Goal: Information Seeking & Learning: Learn about a topic

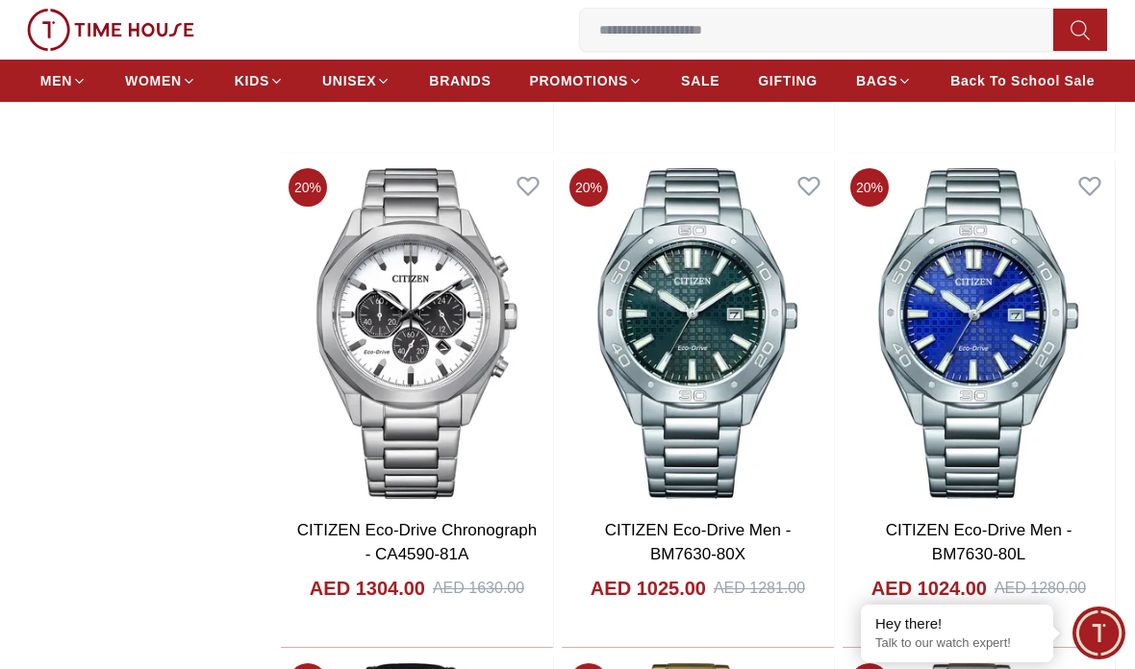
scroll to position [2142, 0]
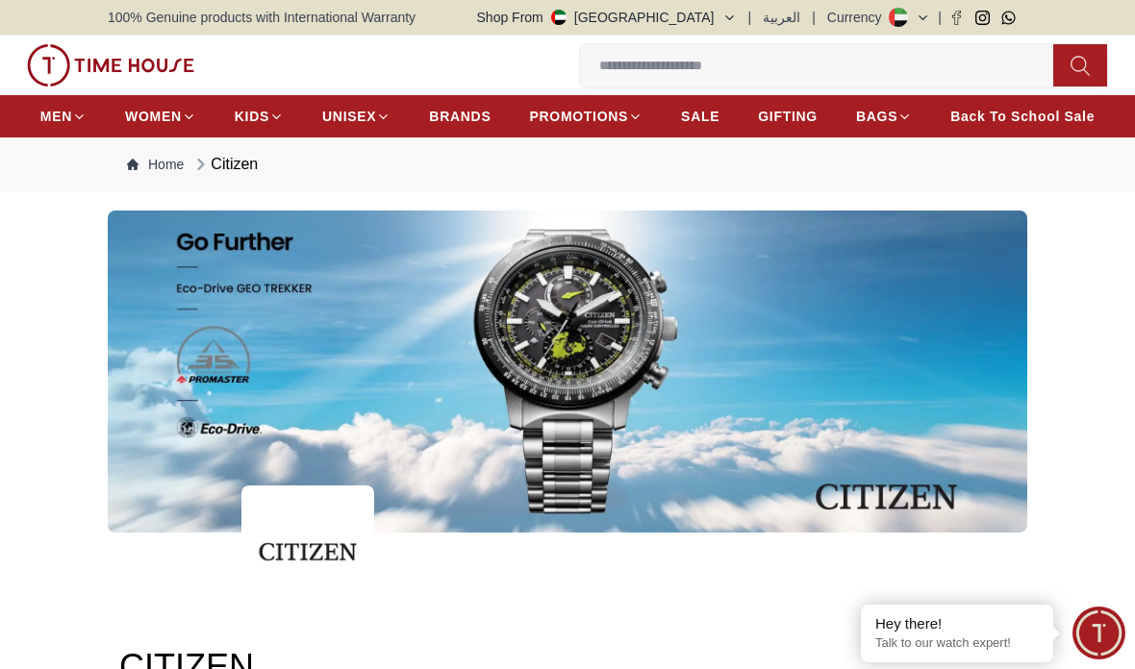
click at [810, 63] on input at bounding box center [824, 65] width 489 height 38
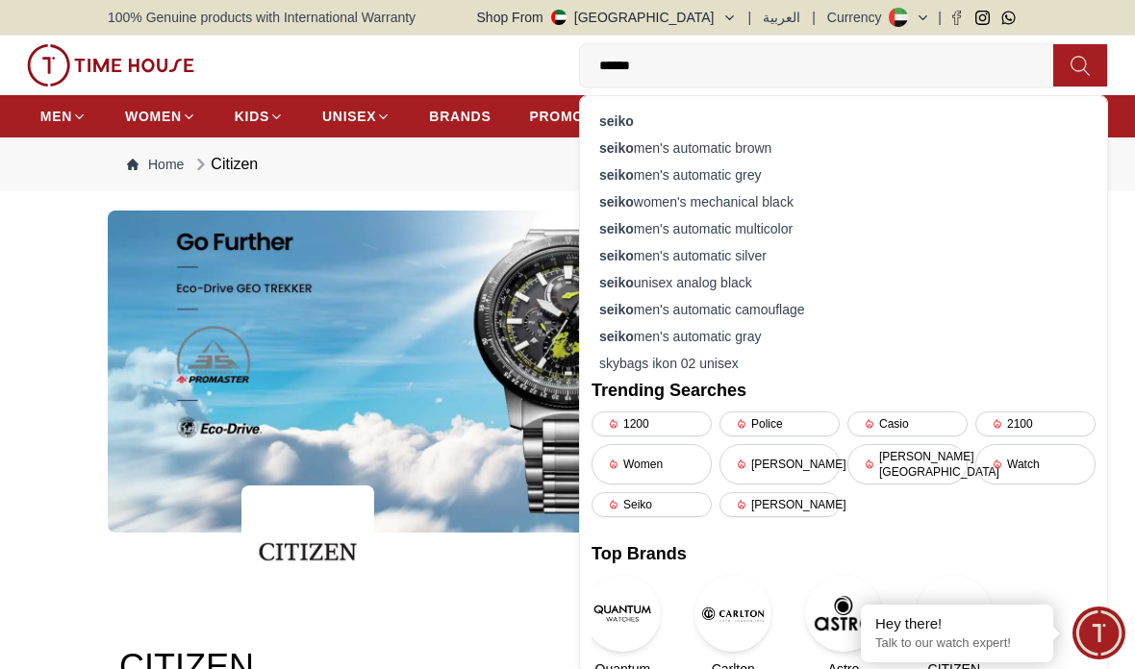
type input "*******"
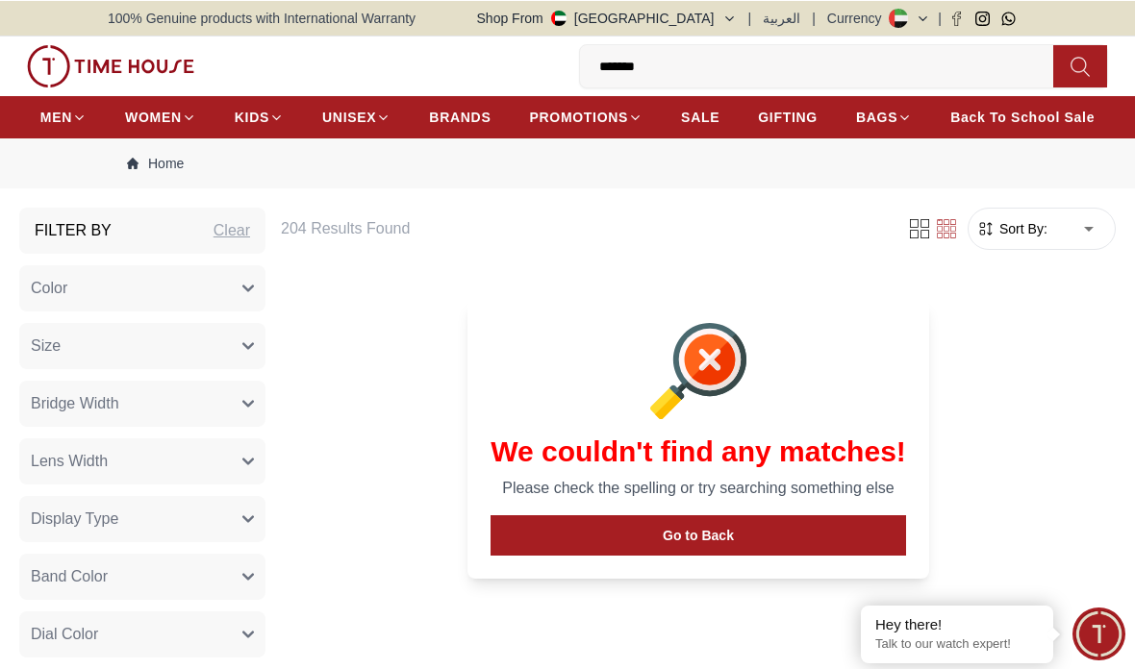
click at [938, 47] on input "*******" at bounding box center [824, 65] width 489 height 38
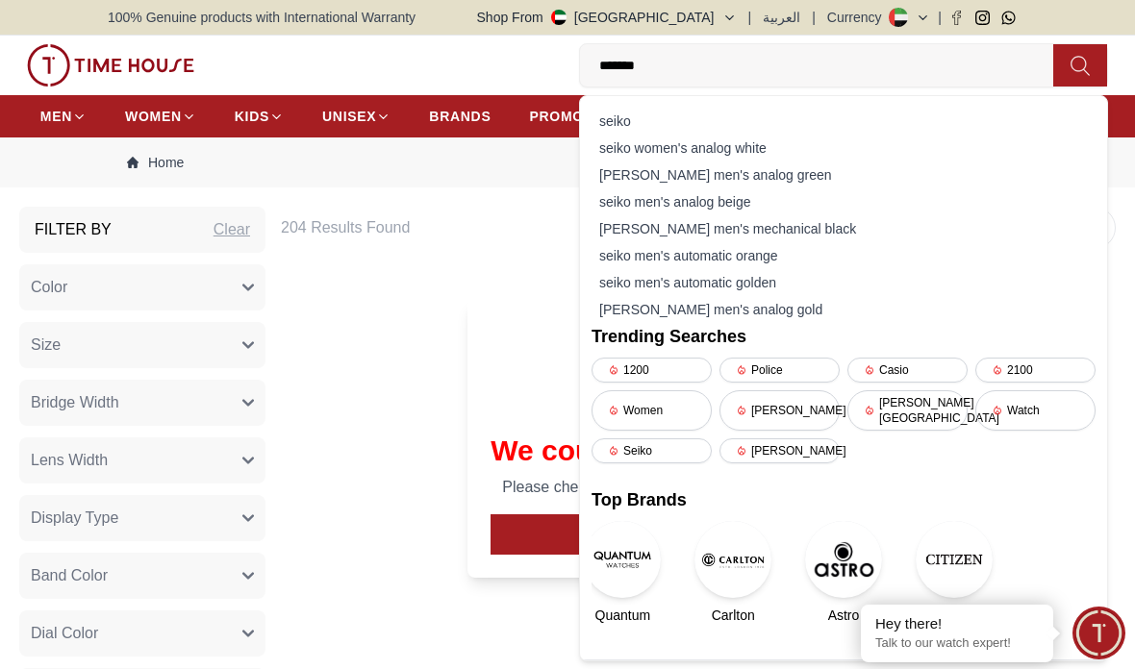
click at [932, 62] on input "*******" at bounding box center [824, 65] width 489 height 38
click at [890, 114] on div "seiko" at bounding box center [844, 121] width 504 height 27
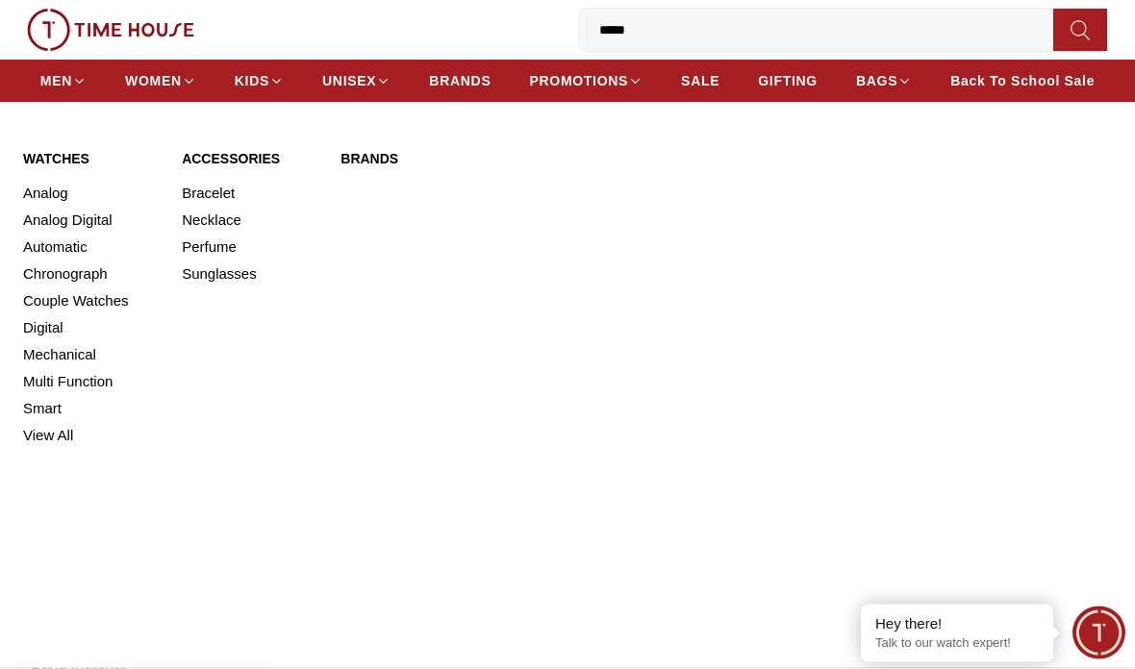
scroll to position [86, 0]
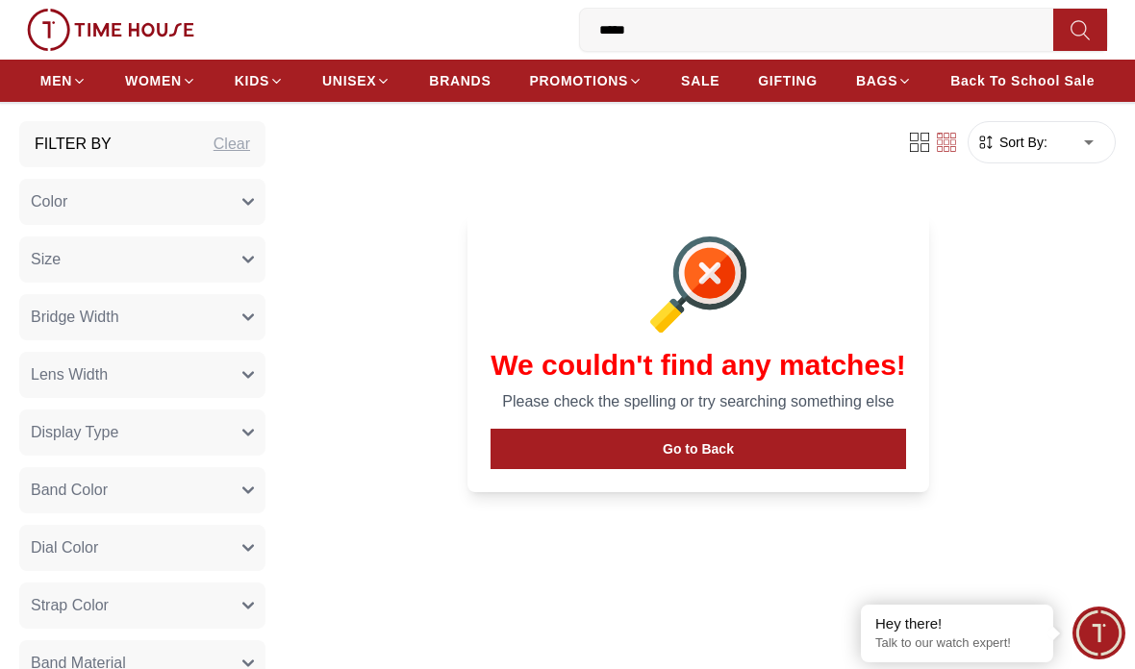
click at [460, 77] on span "BRANDS" at bounding box center [460, 80] width 62 height 19
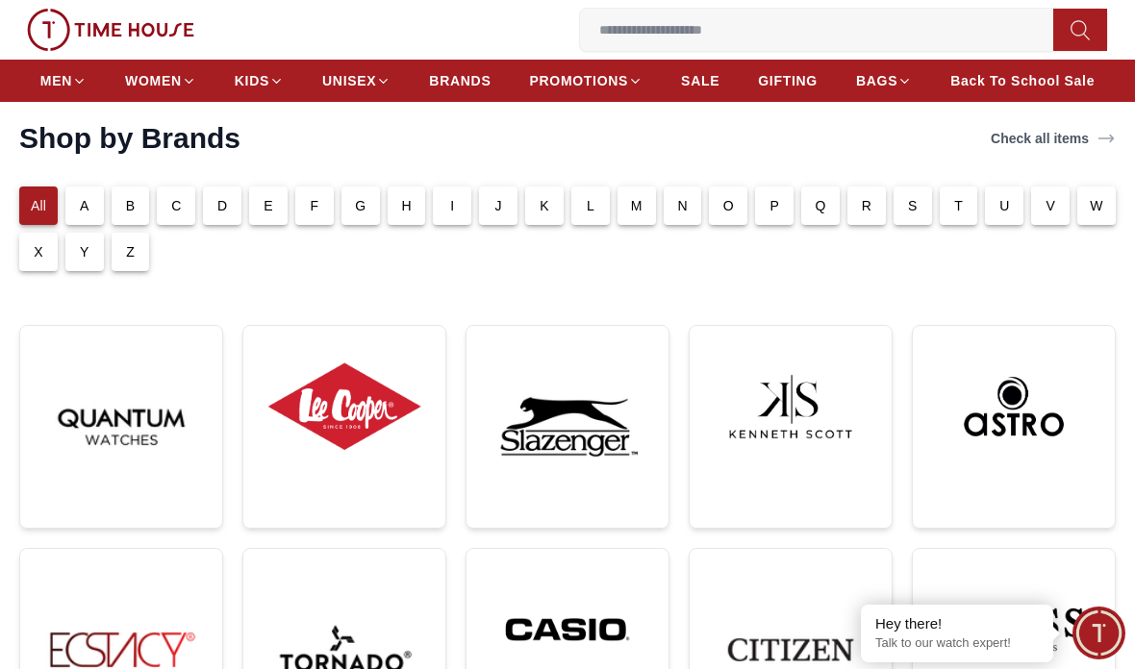
click at [901, 212] on div "S" at bounding box center [913, 206] width 38 height 38
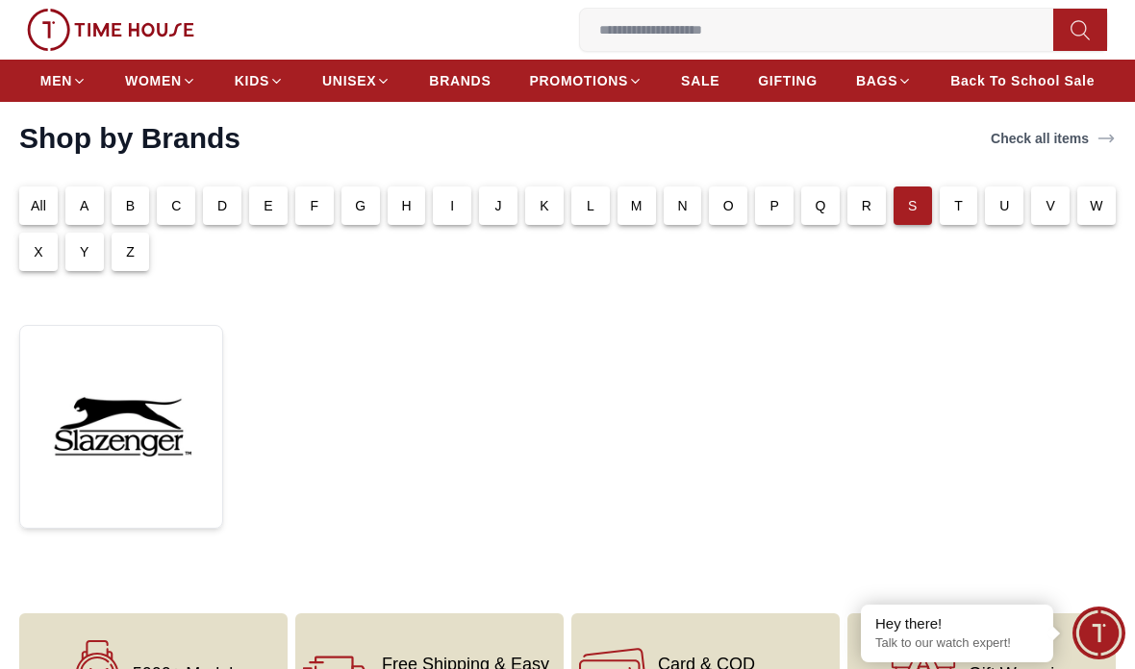
click at [80, 198] on p "A" at bounding box center [85, 205] width 10 height 19
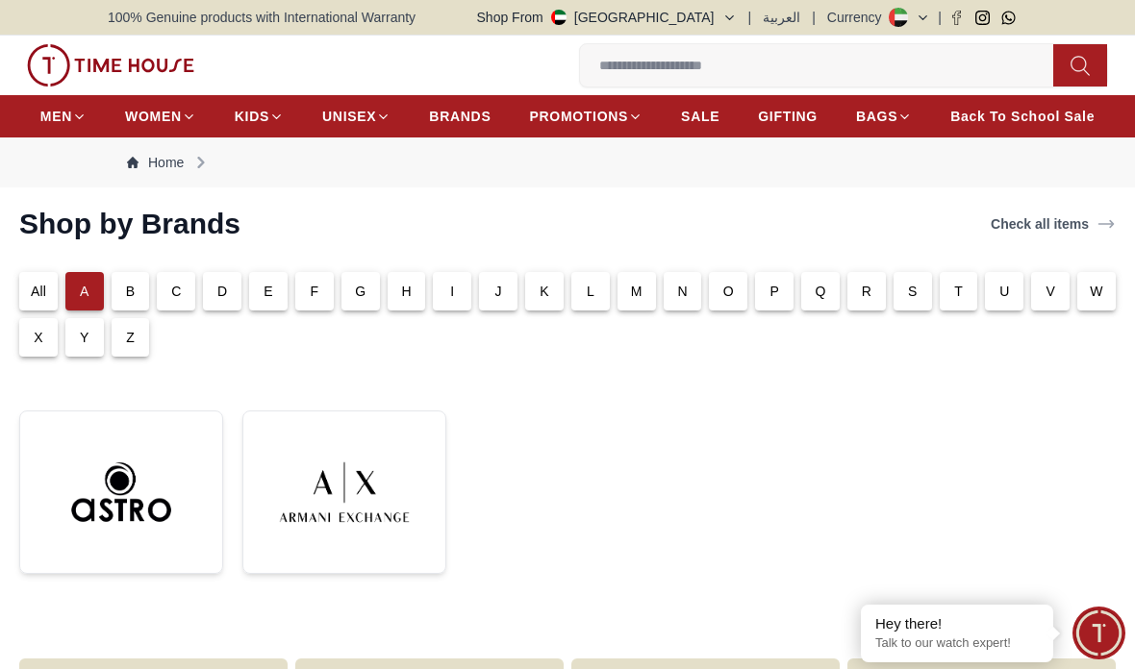
click at [171, 281] on div "C" at bounding box center [176, 291] width 38 height 38
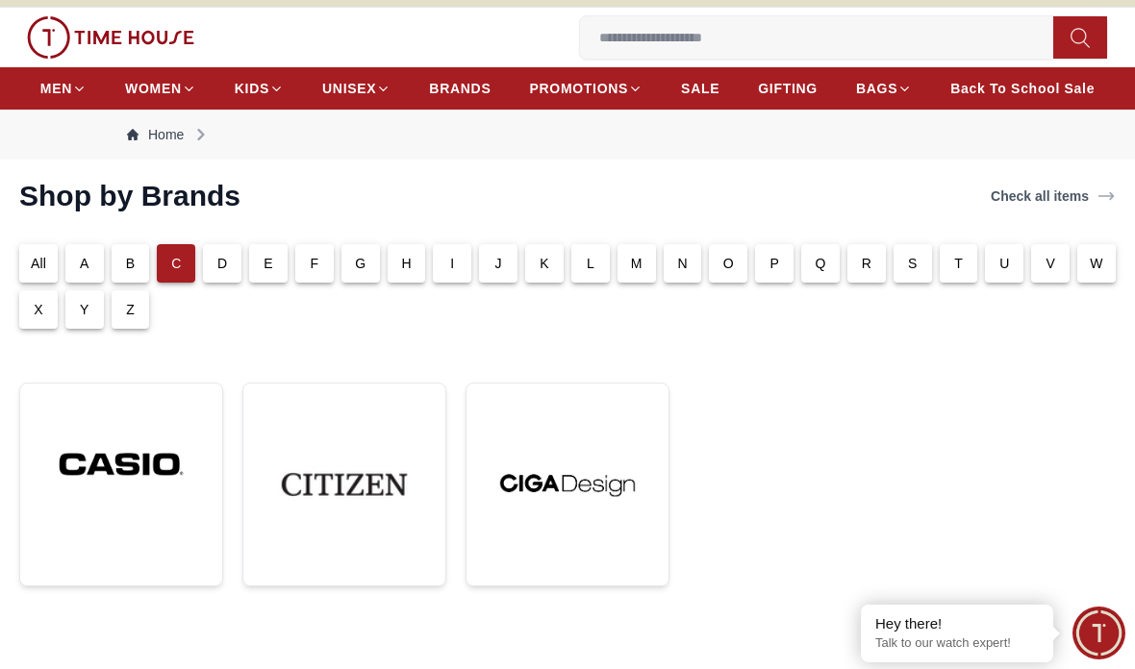
click at [337, 435] on img at bounding box center [344, 484] width 171 height 171
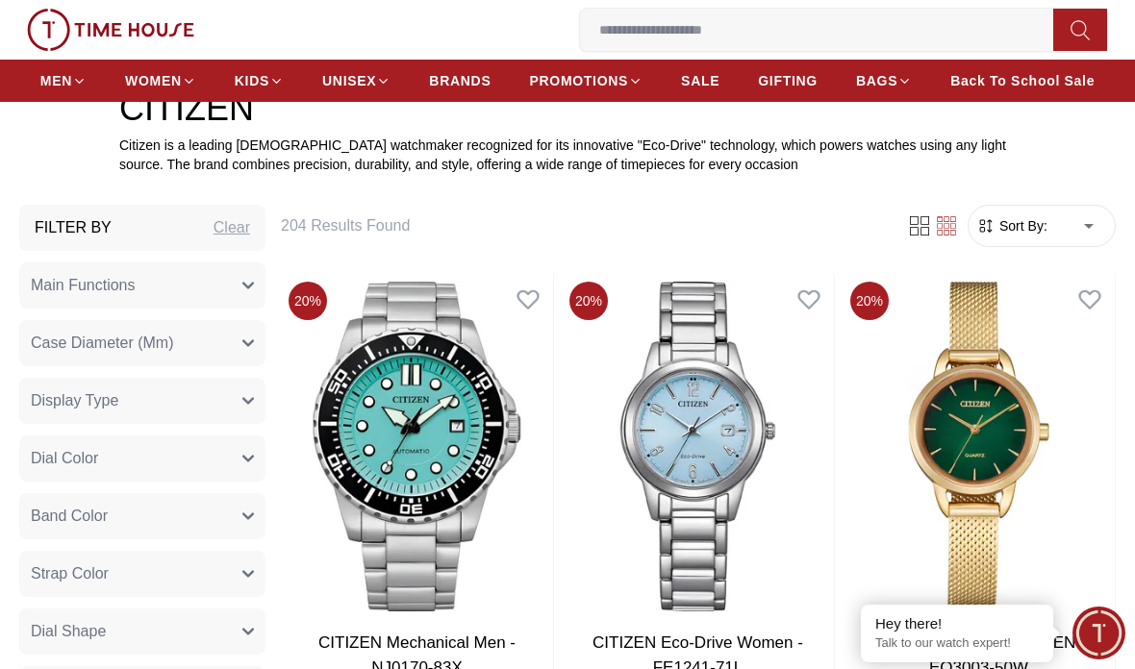
scroll to position [532, 0]
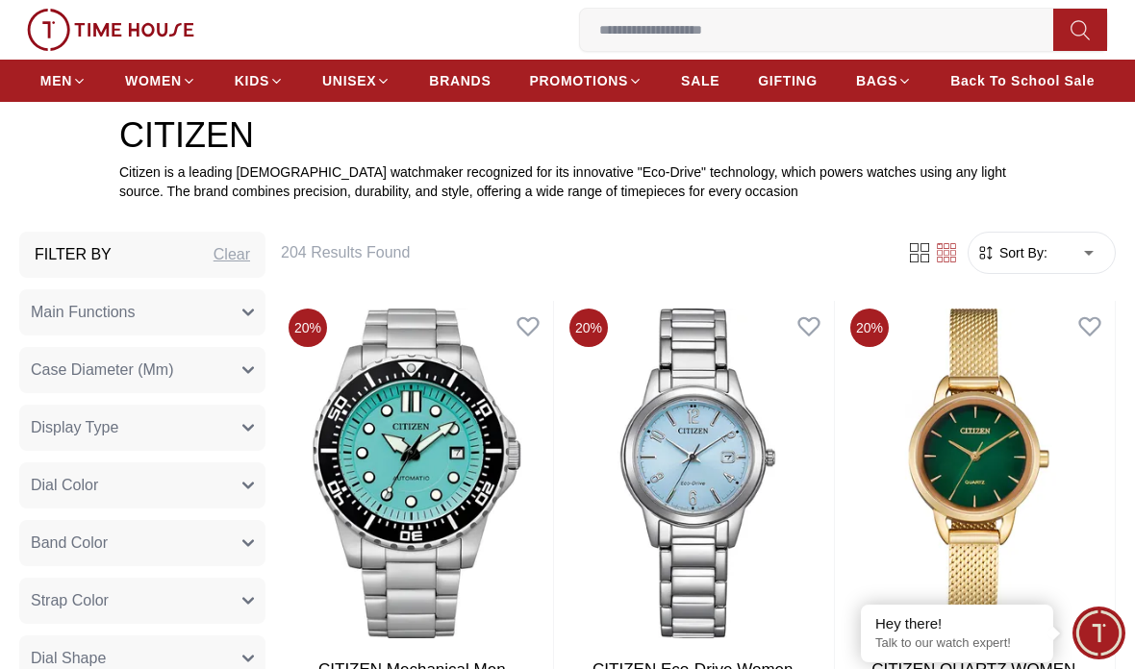
click at [63, 301] on span "Main Functions" at bounding box center [83, 312] width 105 height 23
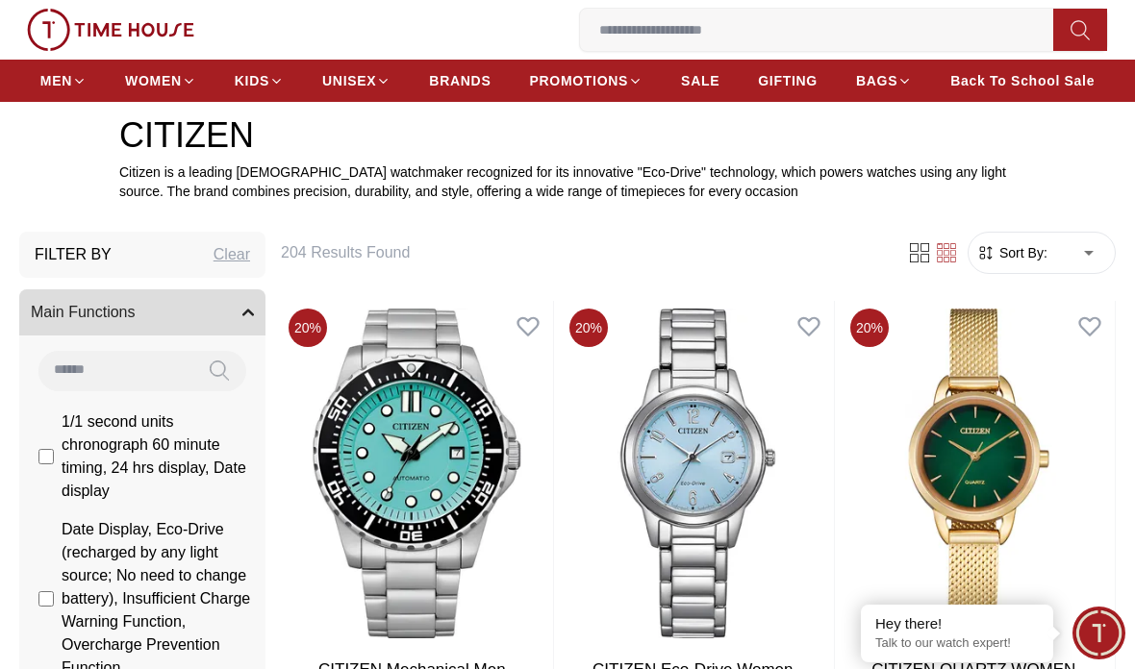
click at [83, 310] on span "Main Functions" at bounding box center [83, 312] width 105 height 23
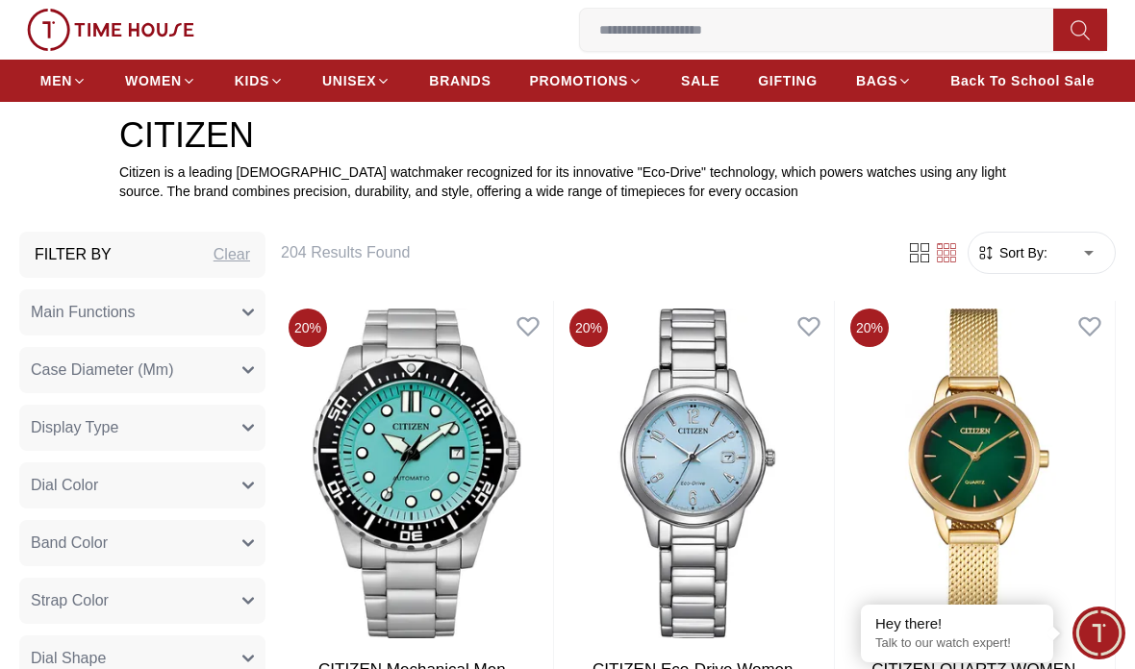
click at [79, 367] on span "Case Diameter (Mm)" at bounding box center [102, 370] width 142 height 23
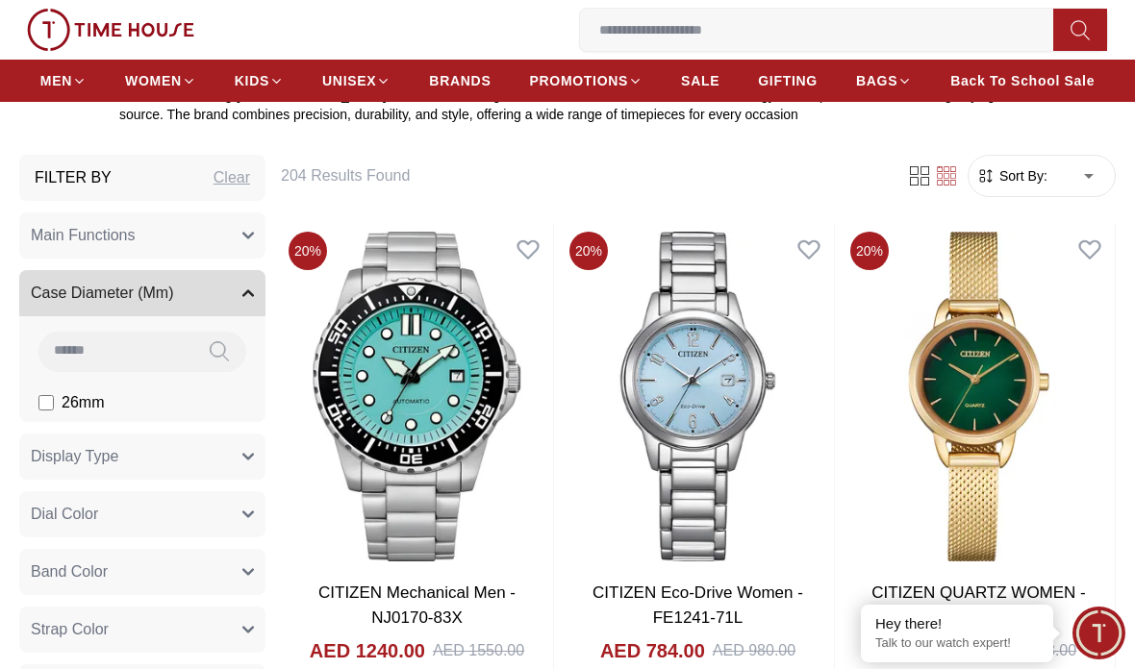
click at [78, 352] on input at bounding box center [115, 351] width 154 height 38
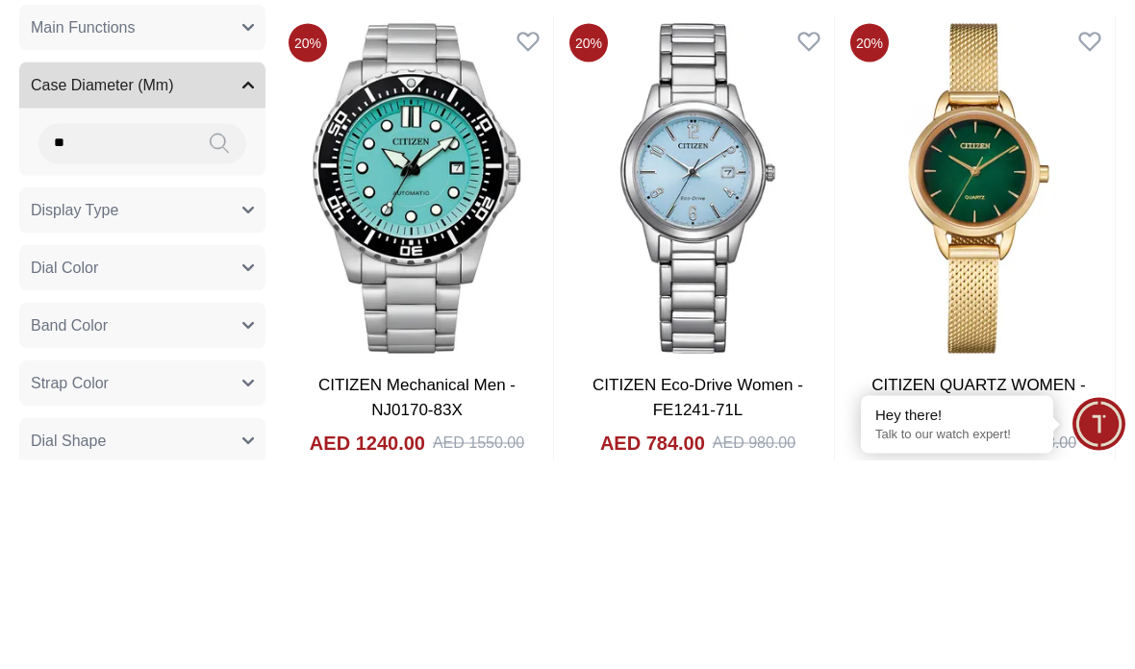
type input "*"
click at [0, 0] on icon at bounding box center [0, 0] width 0 height 0
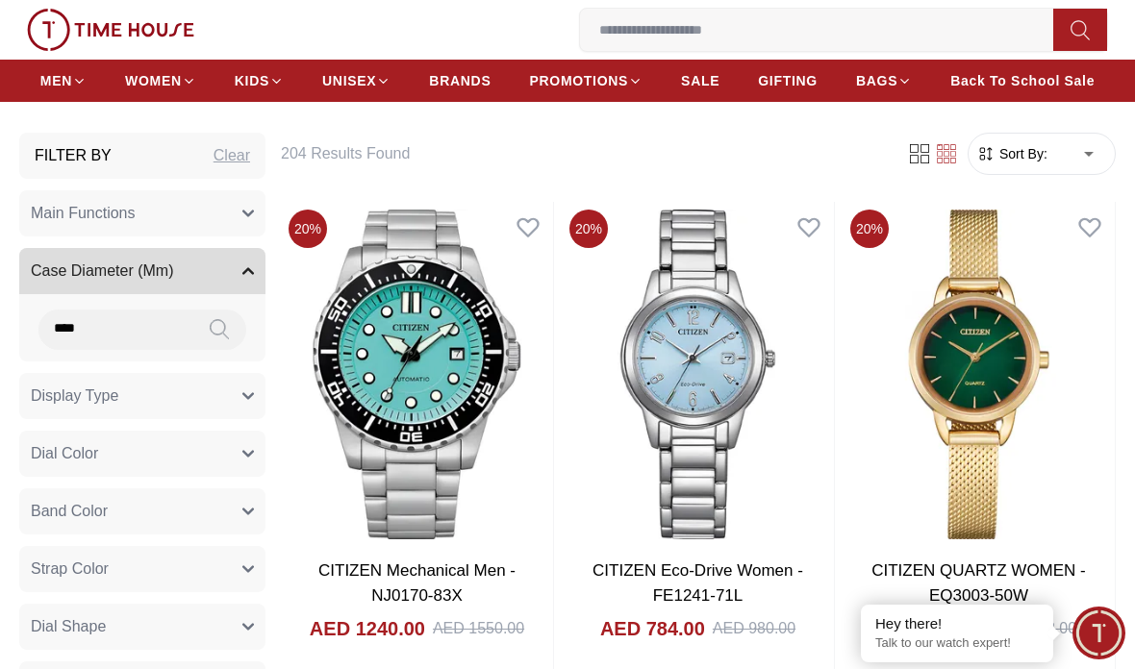
scroll to position [626, 0]
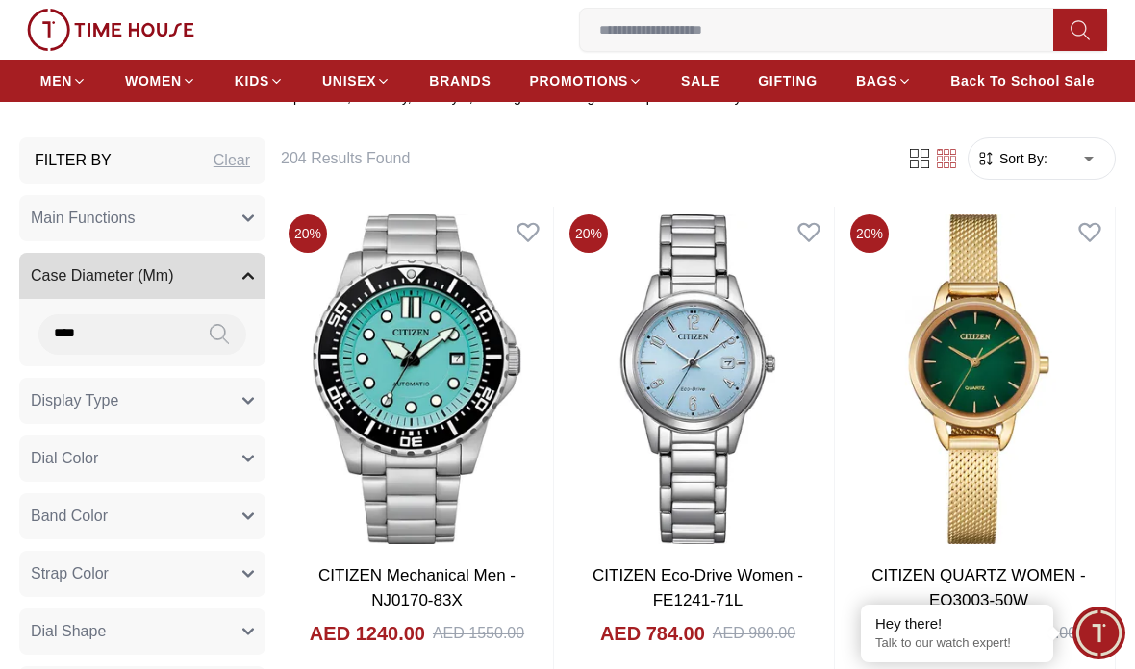
click at [0, 0] on icon at bounding box center [0, 0] width 0 height 0
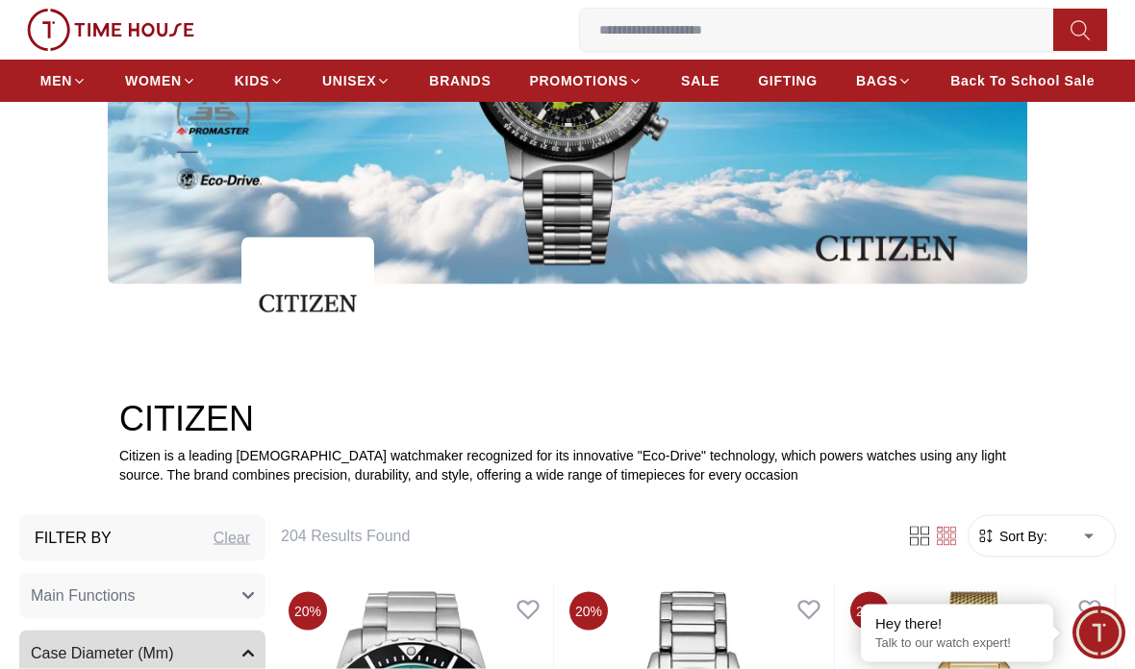
scroll to position [445, 0]
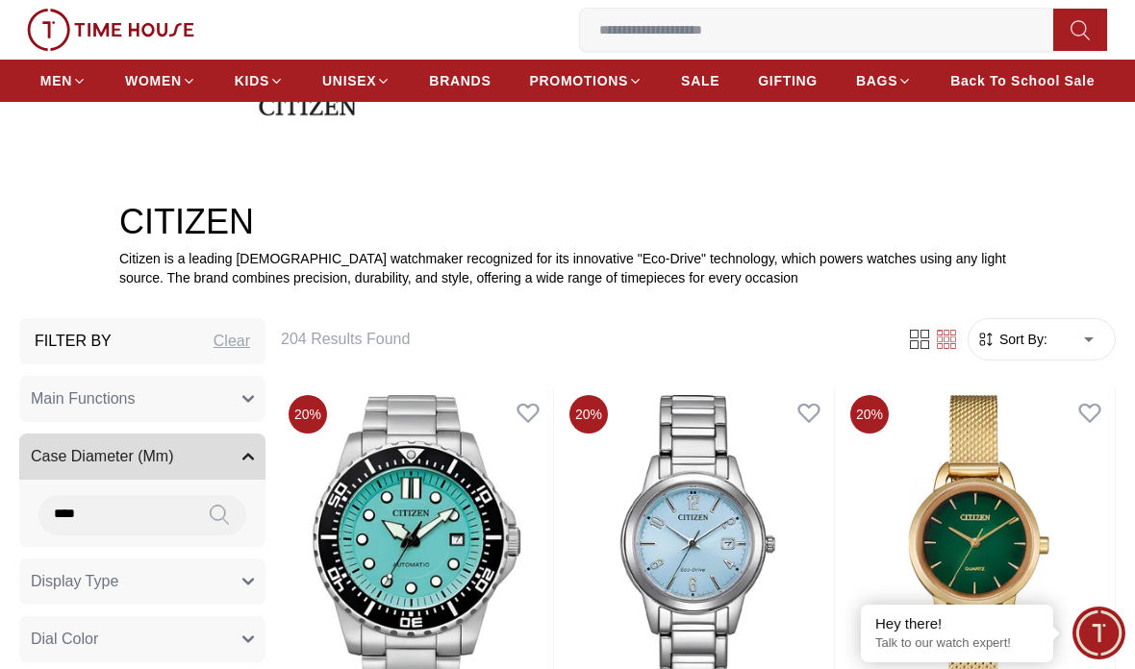
click at [44, 393] on span "Main Functions" at bounding box center [83, 399] width 105 height 23
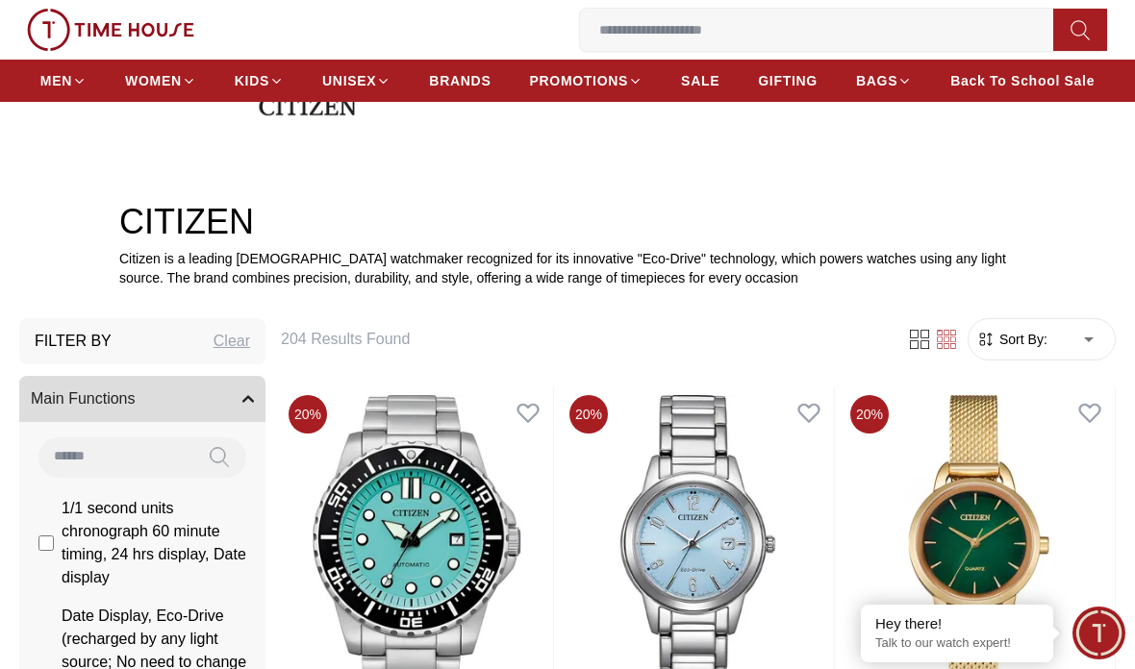
click at [49, 401] on span "Main Functions" at bounding box center [83, 399] width 105 height 23
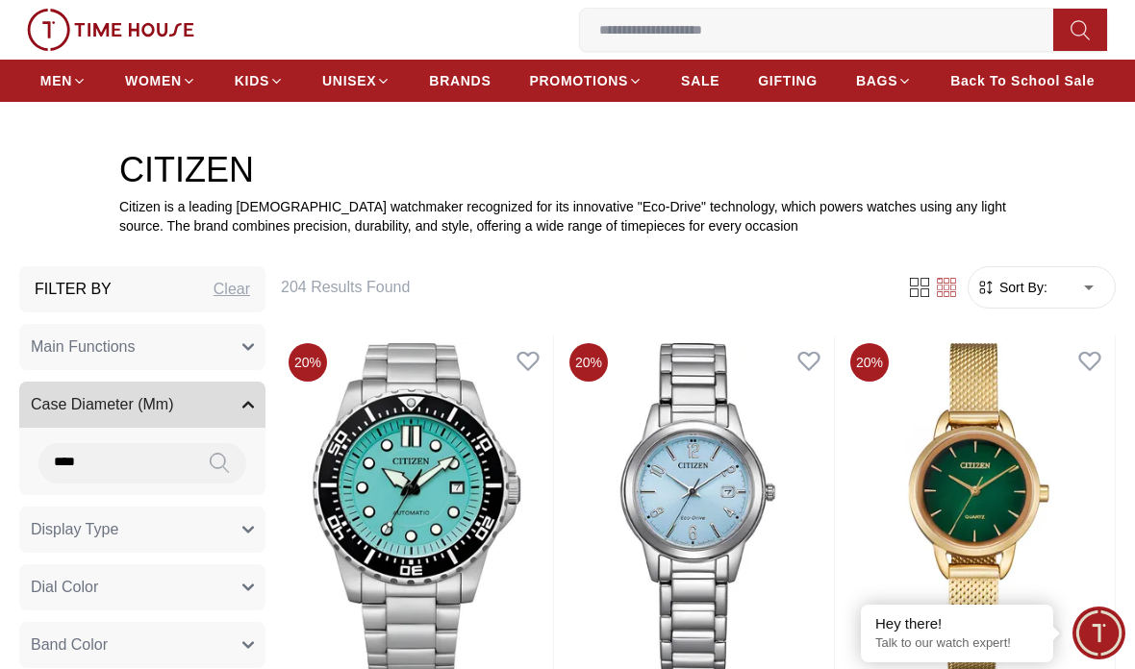
scroll to position [530, 0]
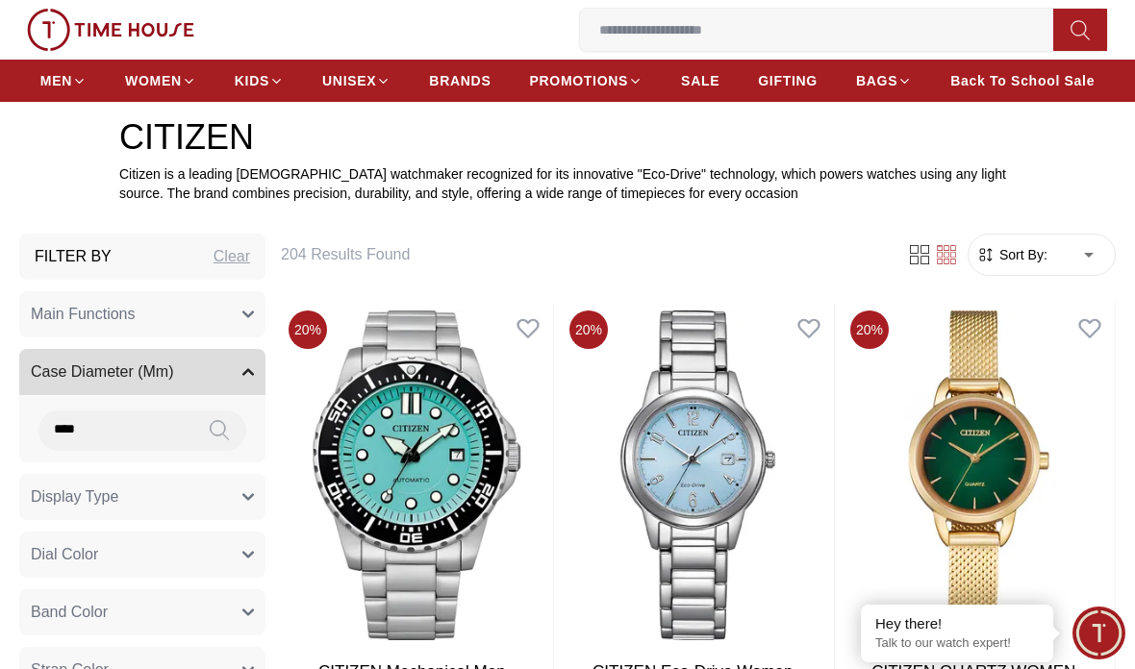
click at [198, 443] on button at bounding box center [219, 431] width 54 height 40
click at [229, 427] on button at bounding box center [219, 431] width 54 height 40
click at [109, 422] on input "****" at bounding box center [115, 430] width 154 height 38
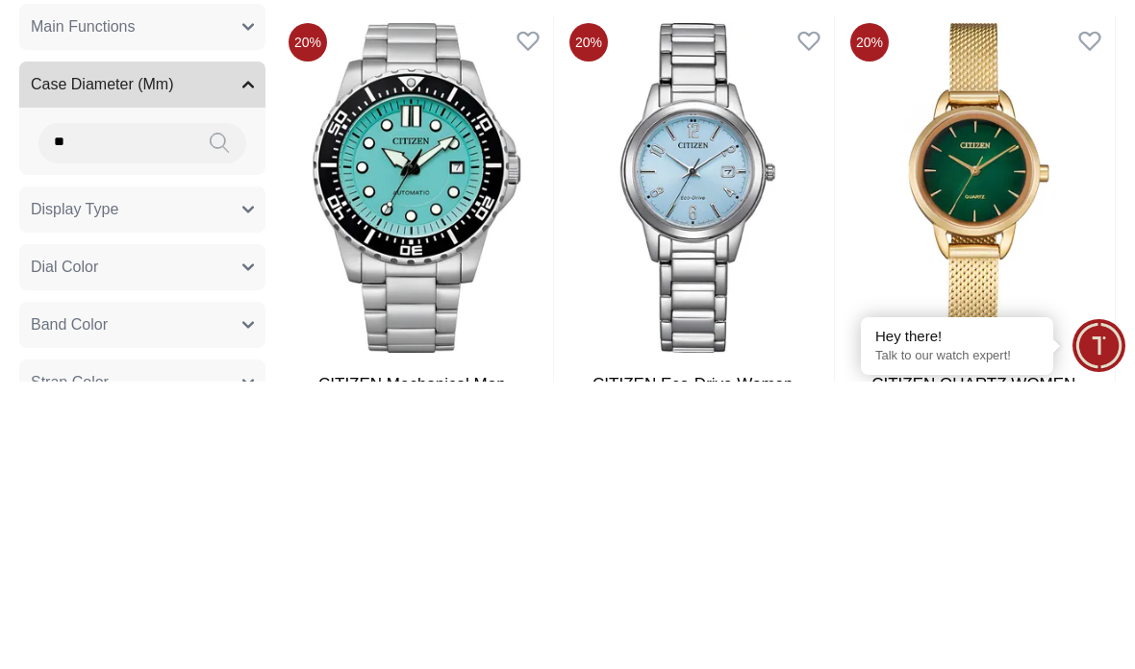
type input "*"
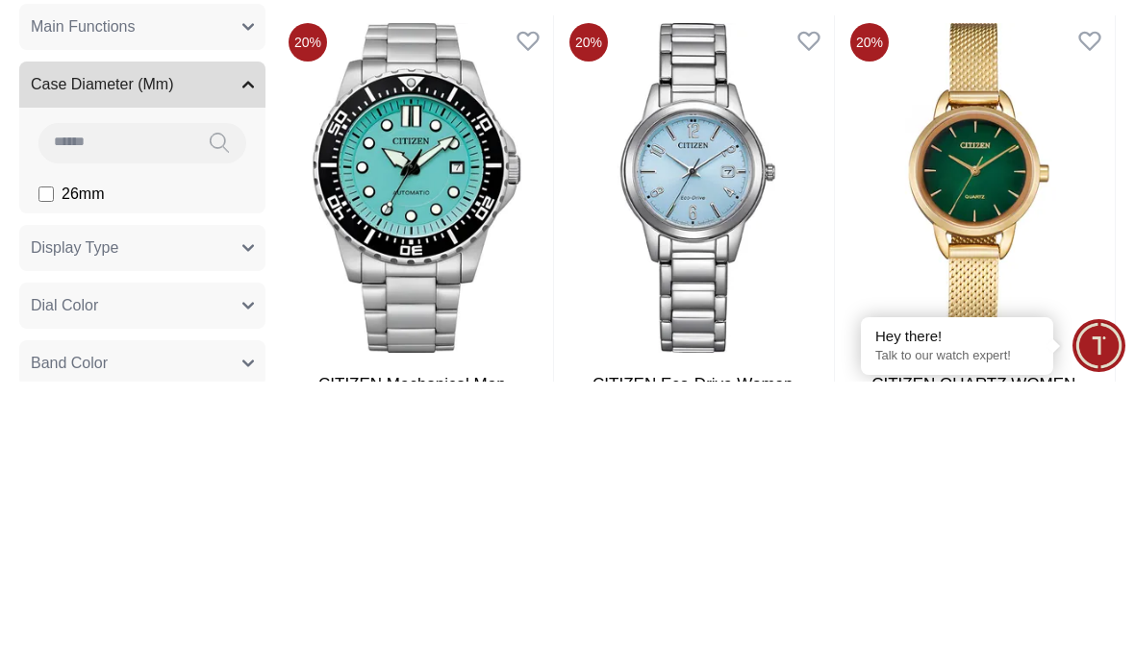
click at [43, 361] on span "Case Diameter (Mm)" at bounding box center [102, 372] width 142 height 23
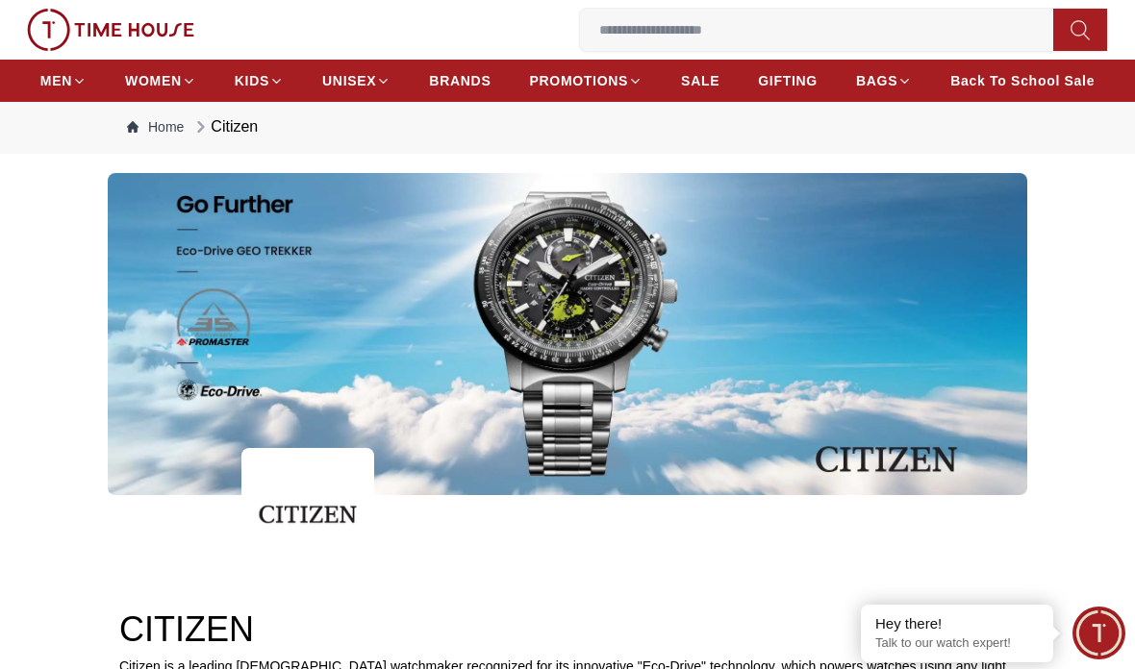
scroll to position [0, 0]
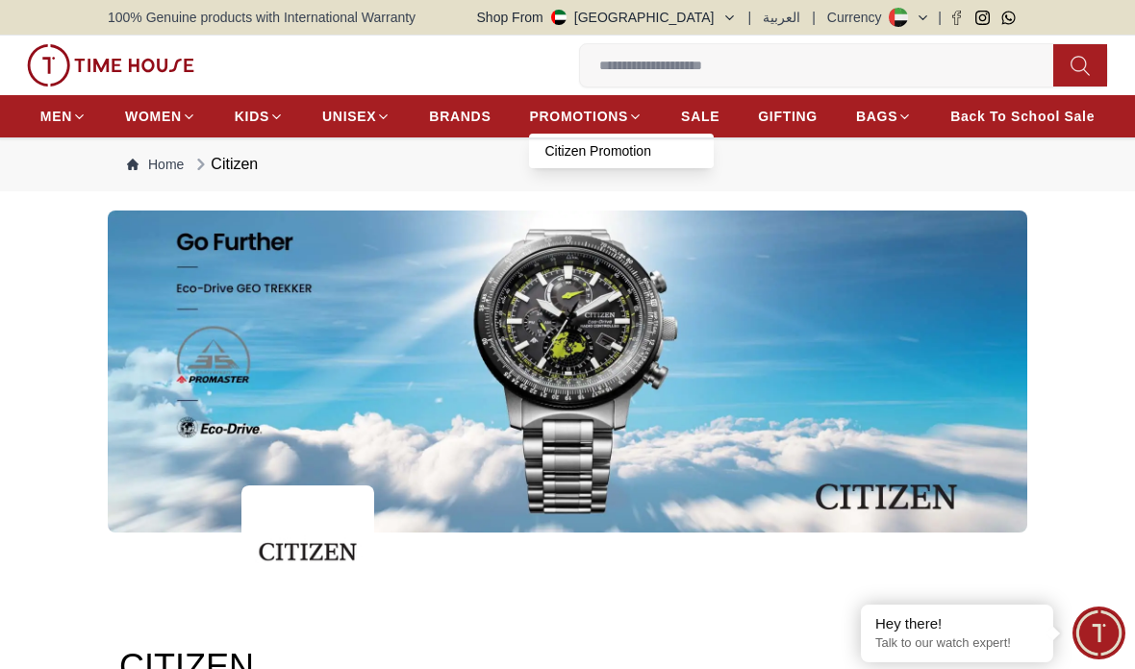
click at [579, 159] on link "Citizen Promotion" at bounding box center [621, 150] width 154 height 19
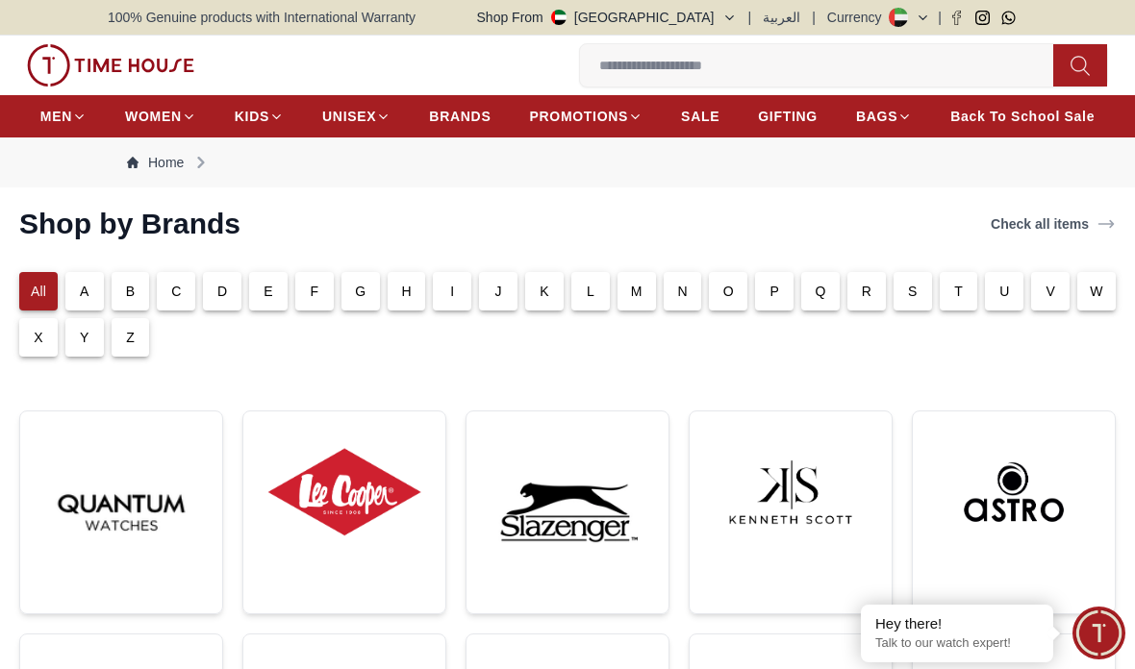
scroll to position [105, 0]
